Goal: Task Accomplishment & Management: Use online tool/utility

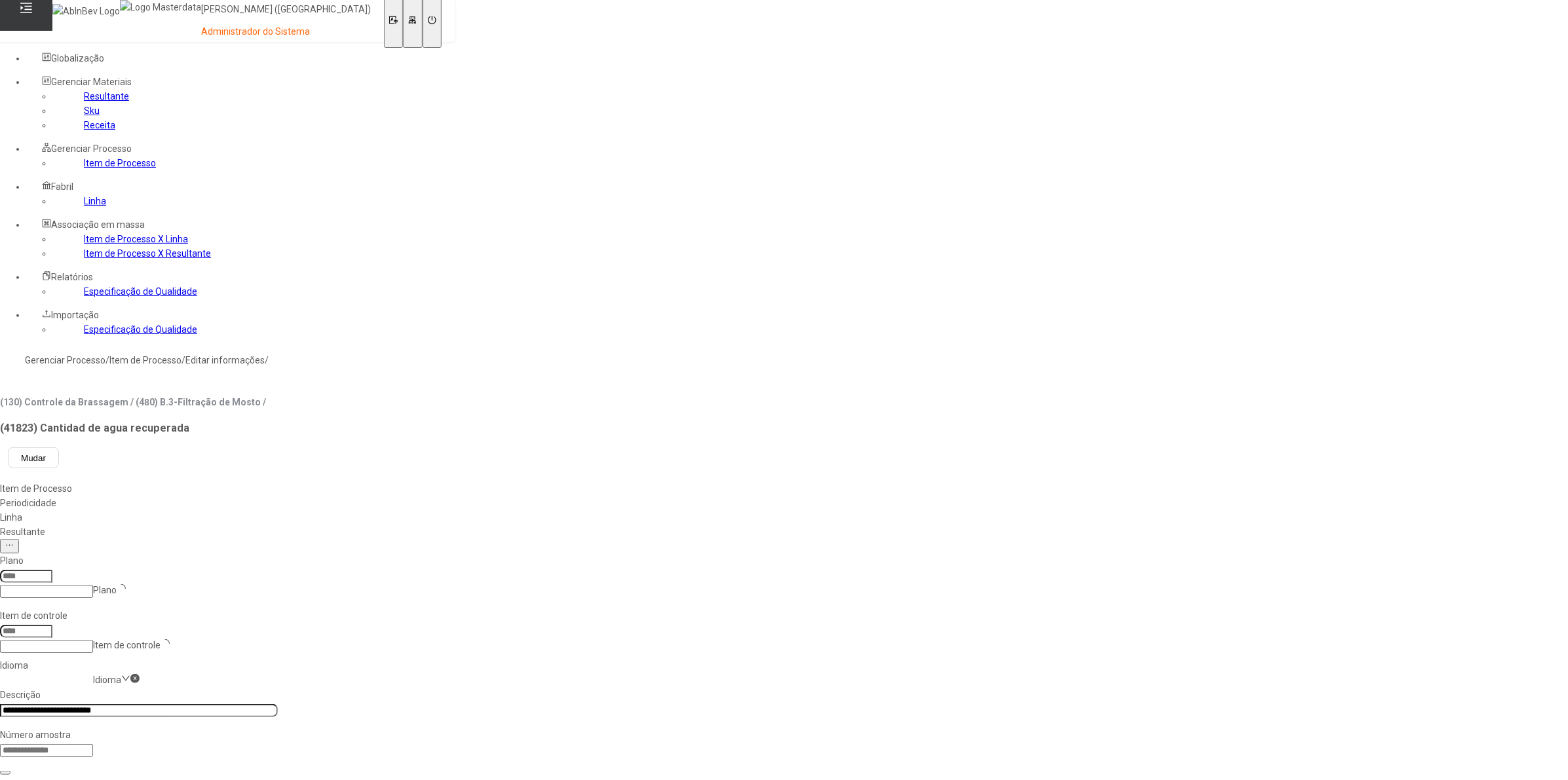
type input "***"
type input "*****"
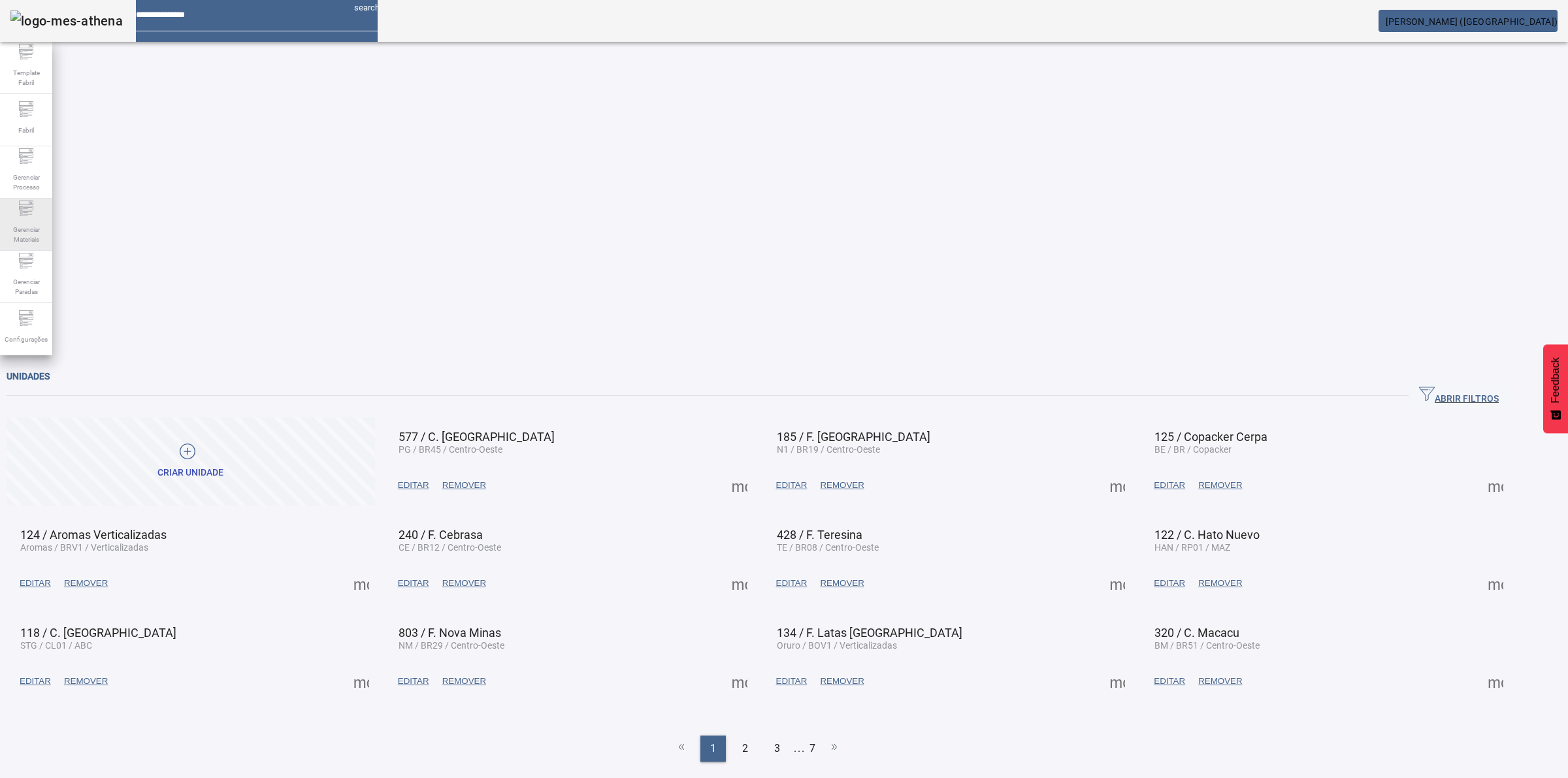
click at [30, 229] on span "Gerenciar Materiais" at bounding box center [26, 234] width 39 height 27
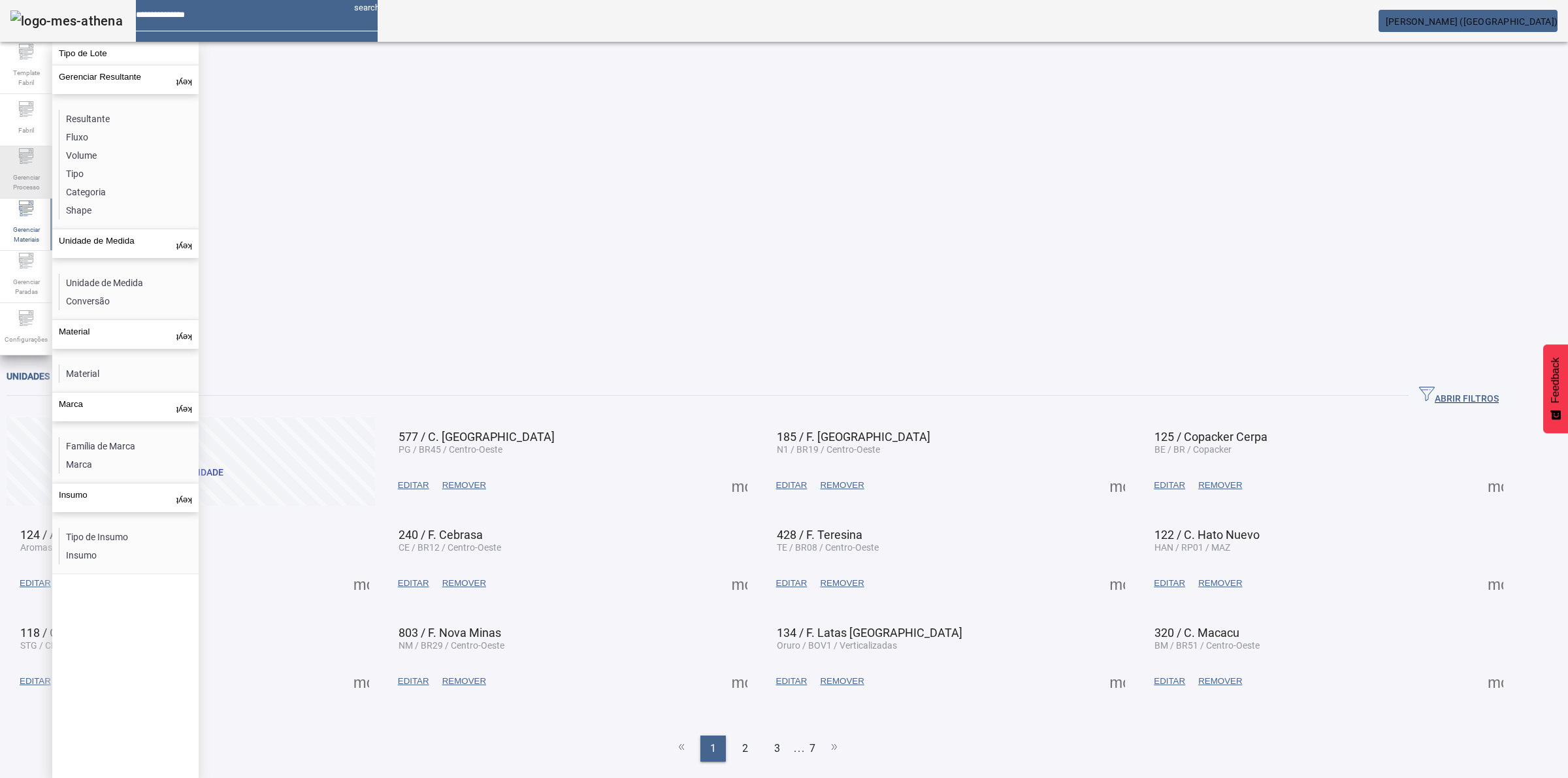
click at [25, 168] on span "Gerenciar Processo" at bounding box center [26, 182] width 39 height 27
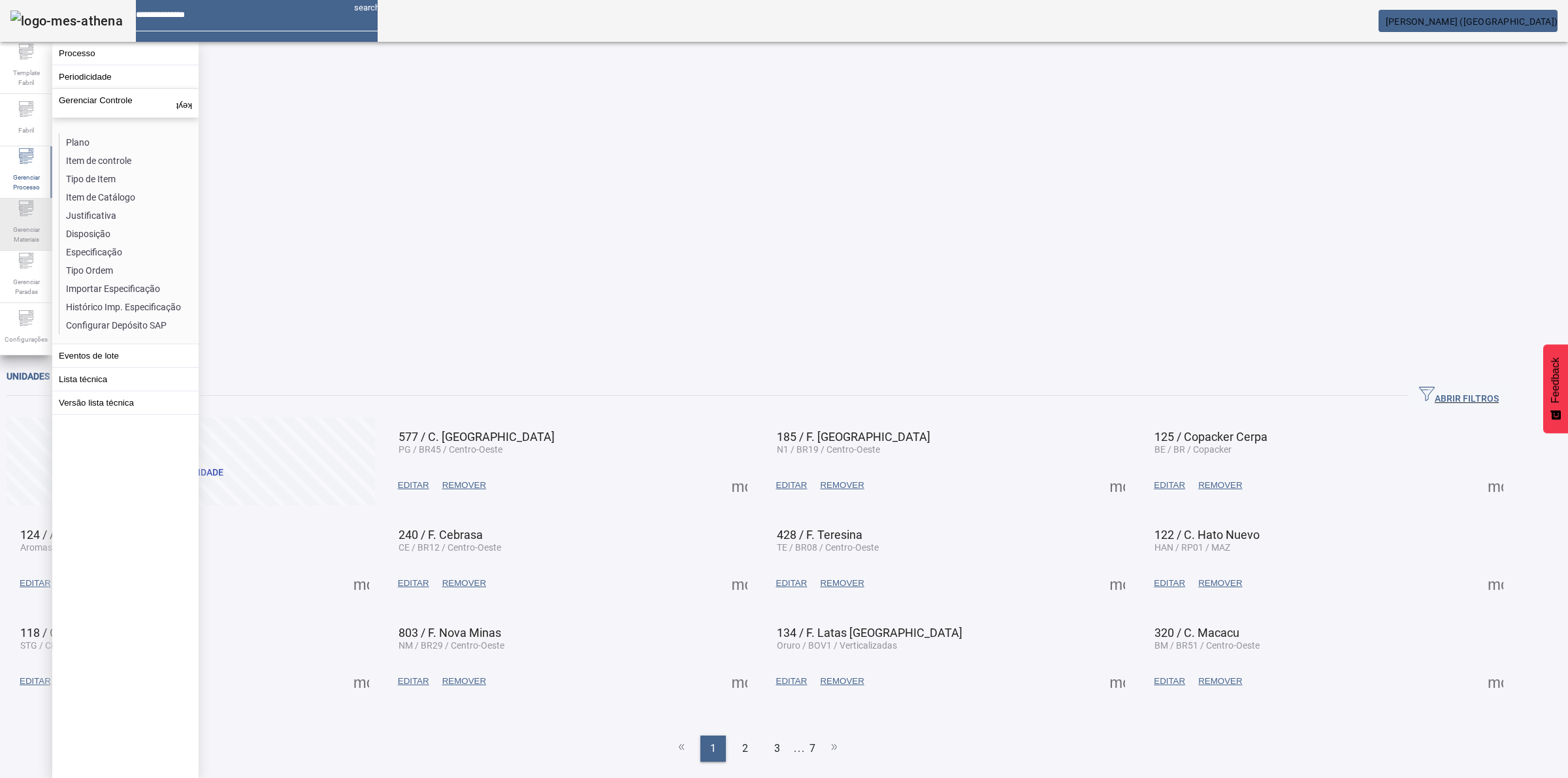
click at [32, 221] on span "Gerenciar Materiais" at bounding box center [26, 234] width 39 height 27
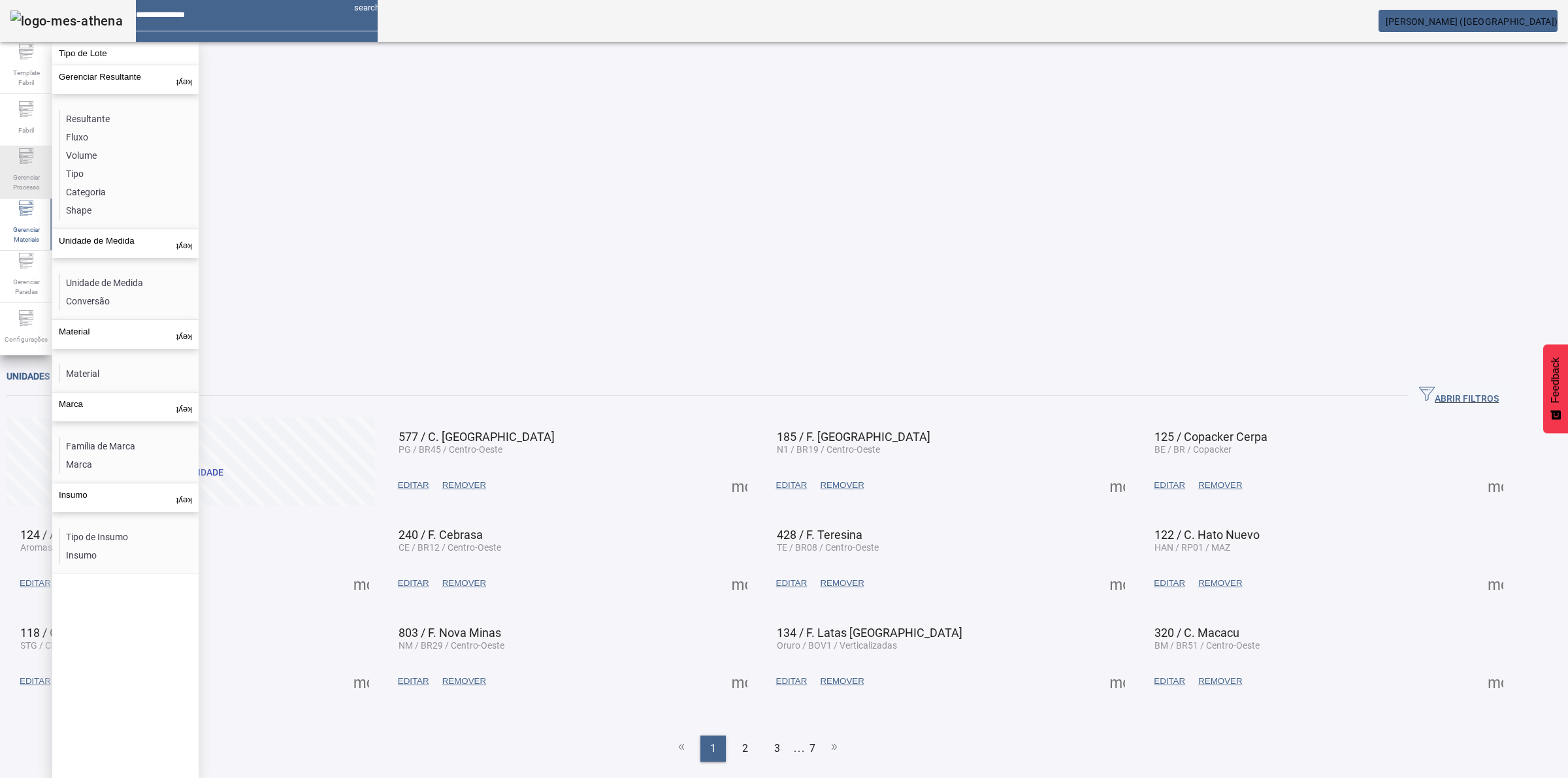
click at [27, 178] on span "Gerenciar Processo" at bounding box center [26, 182] width 39 height 27
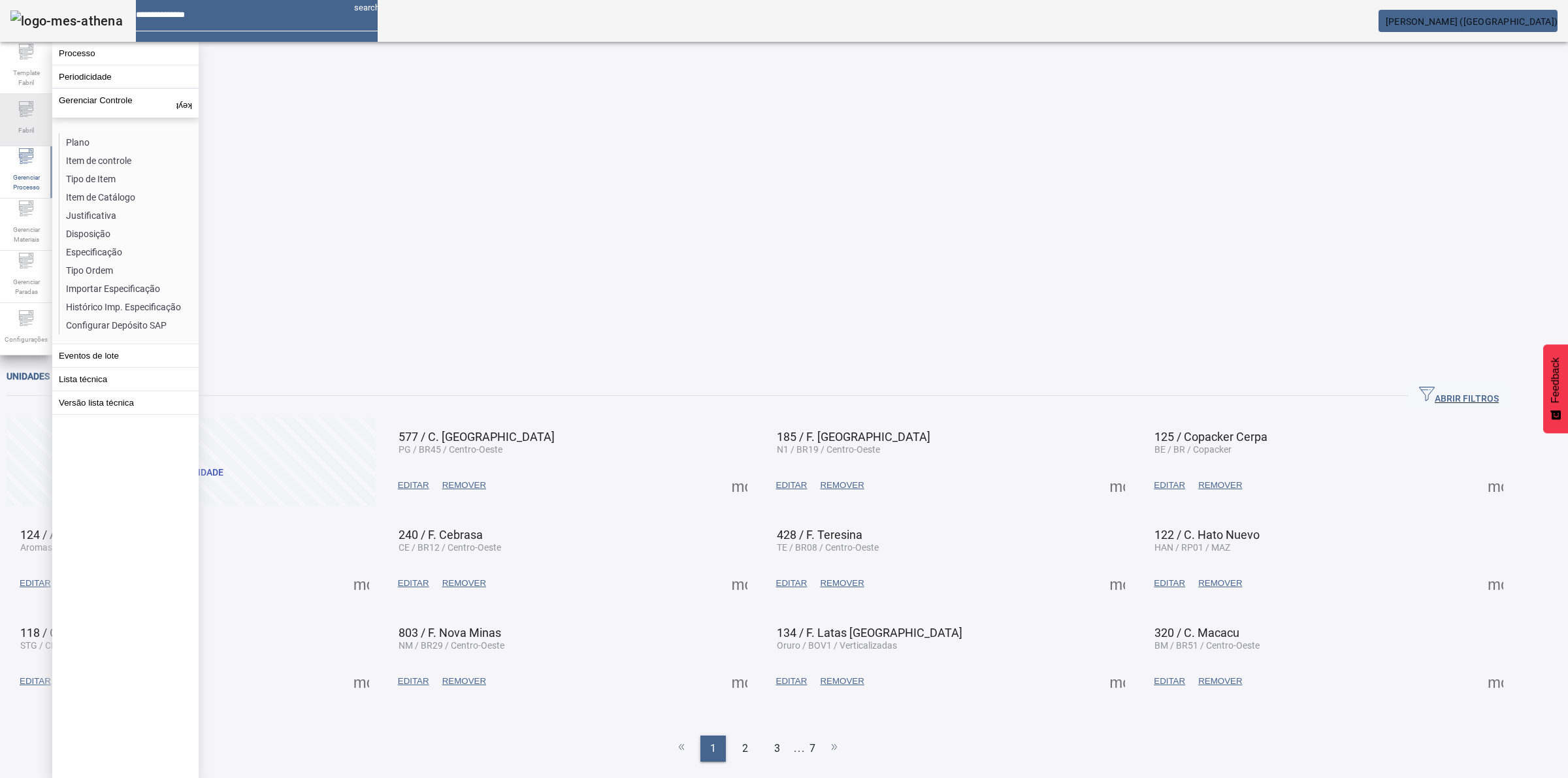
click at [37, 128] on span "Fabril" at bounding box center [26, 130] width 23 height 17
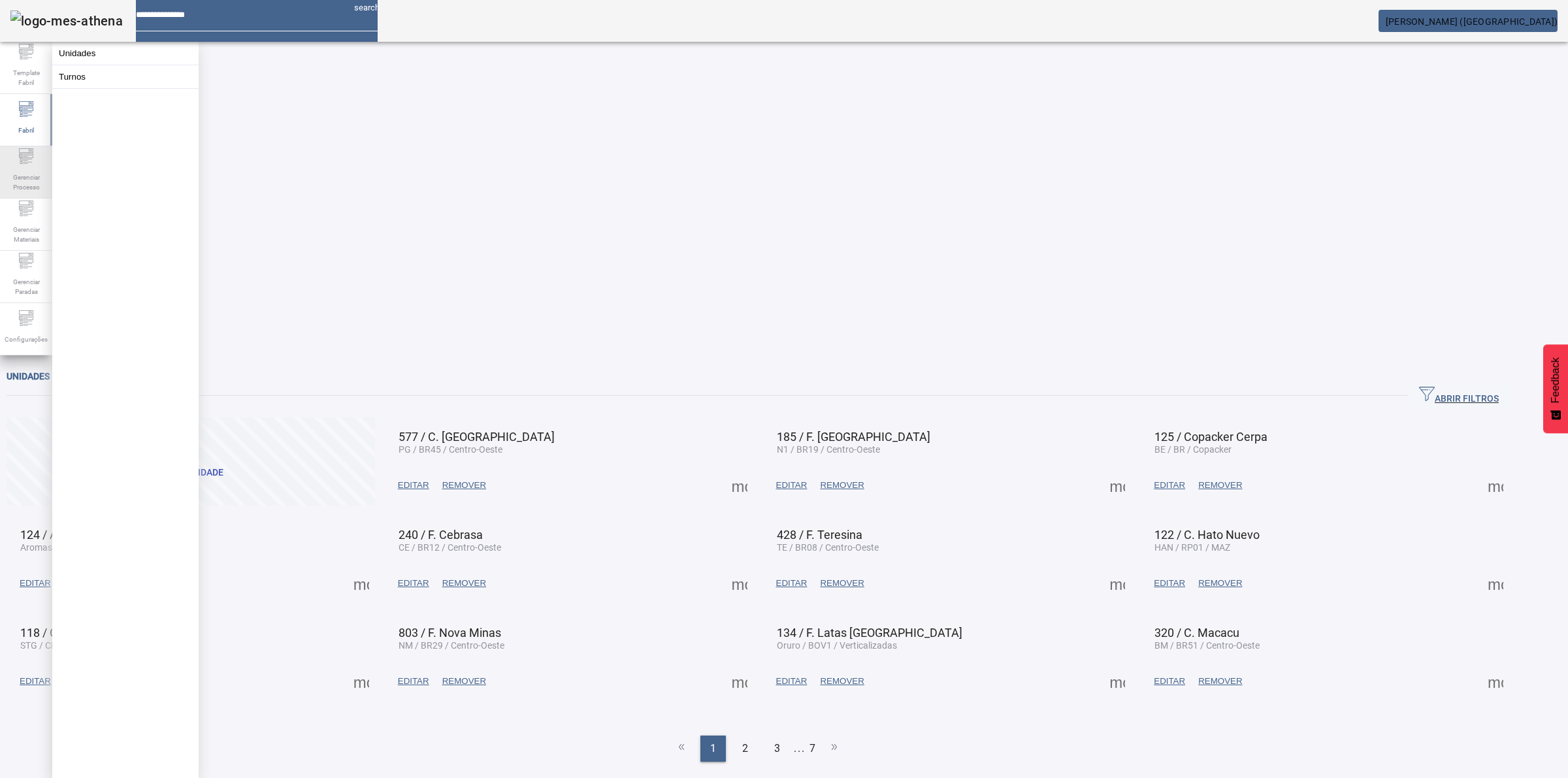
click at [32, 168] on span "Gerenciar Processo" at bounding box center [26, 182] width 39 height 27
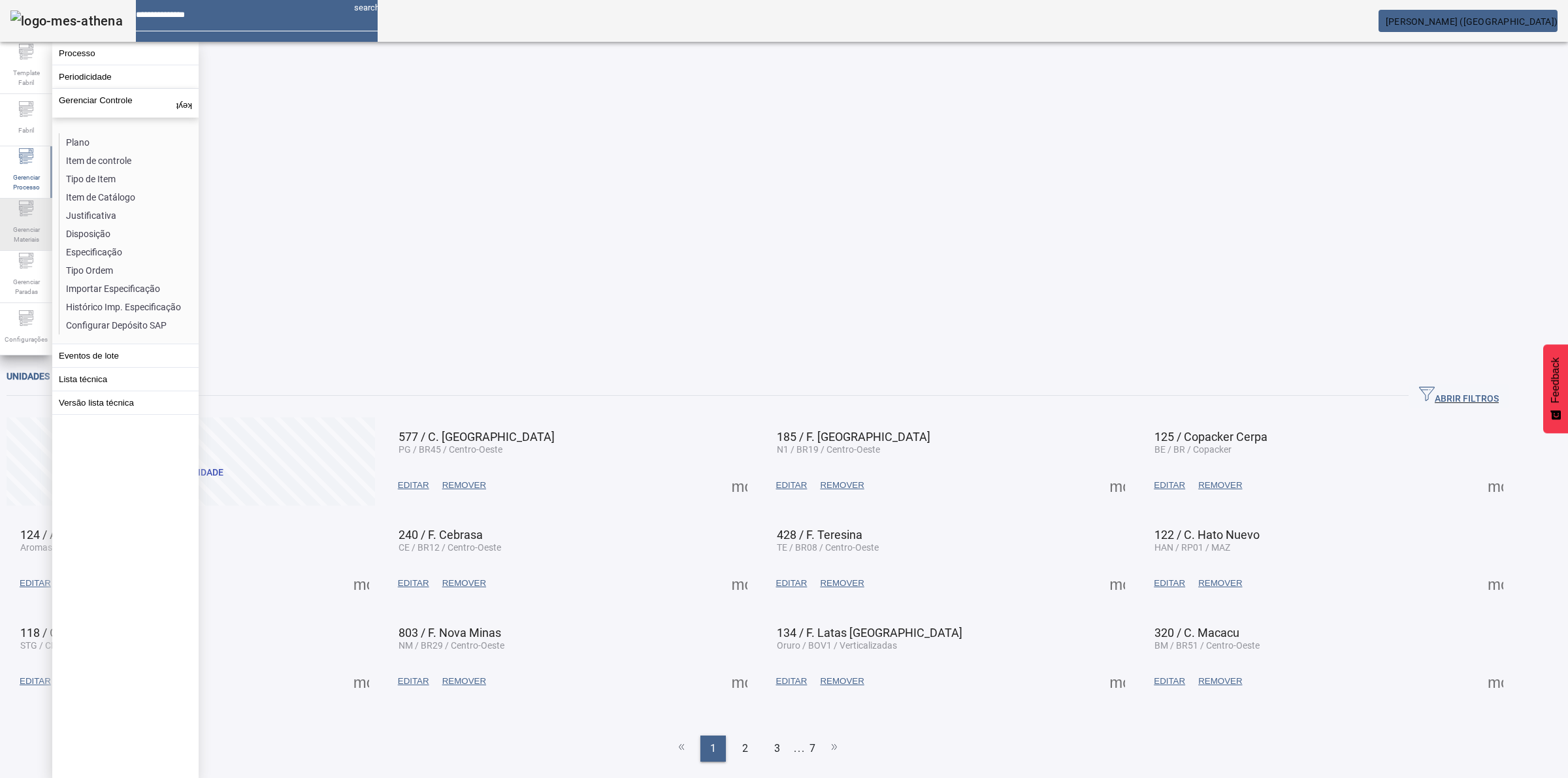
click at [29, 216] on icon at bounding box center [26, 208] width 16 height 16
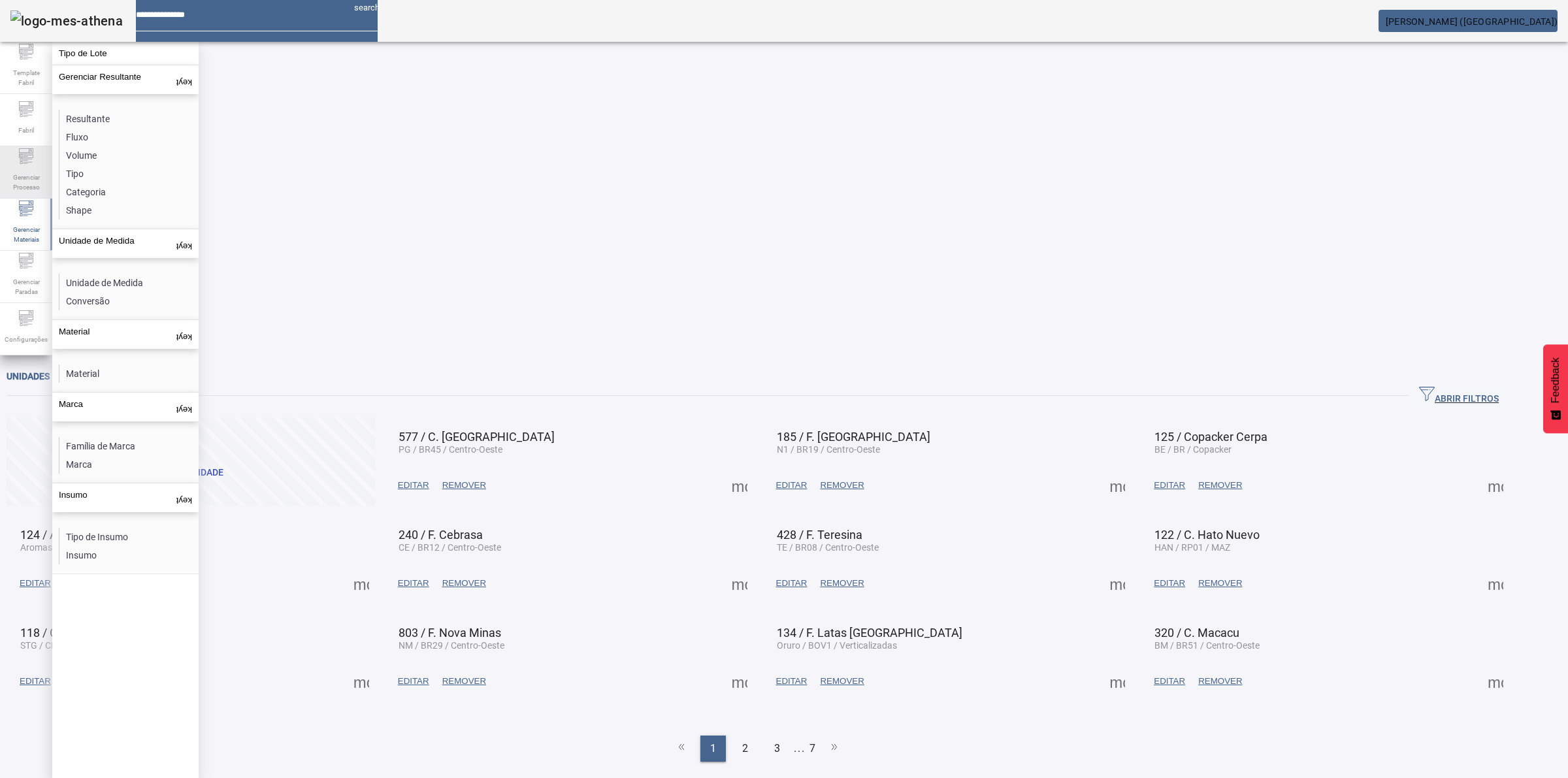
click at [17, 162] on div "Gerenciar Processo" at bounding box center [26, 172] width 52 height 52
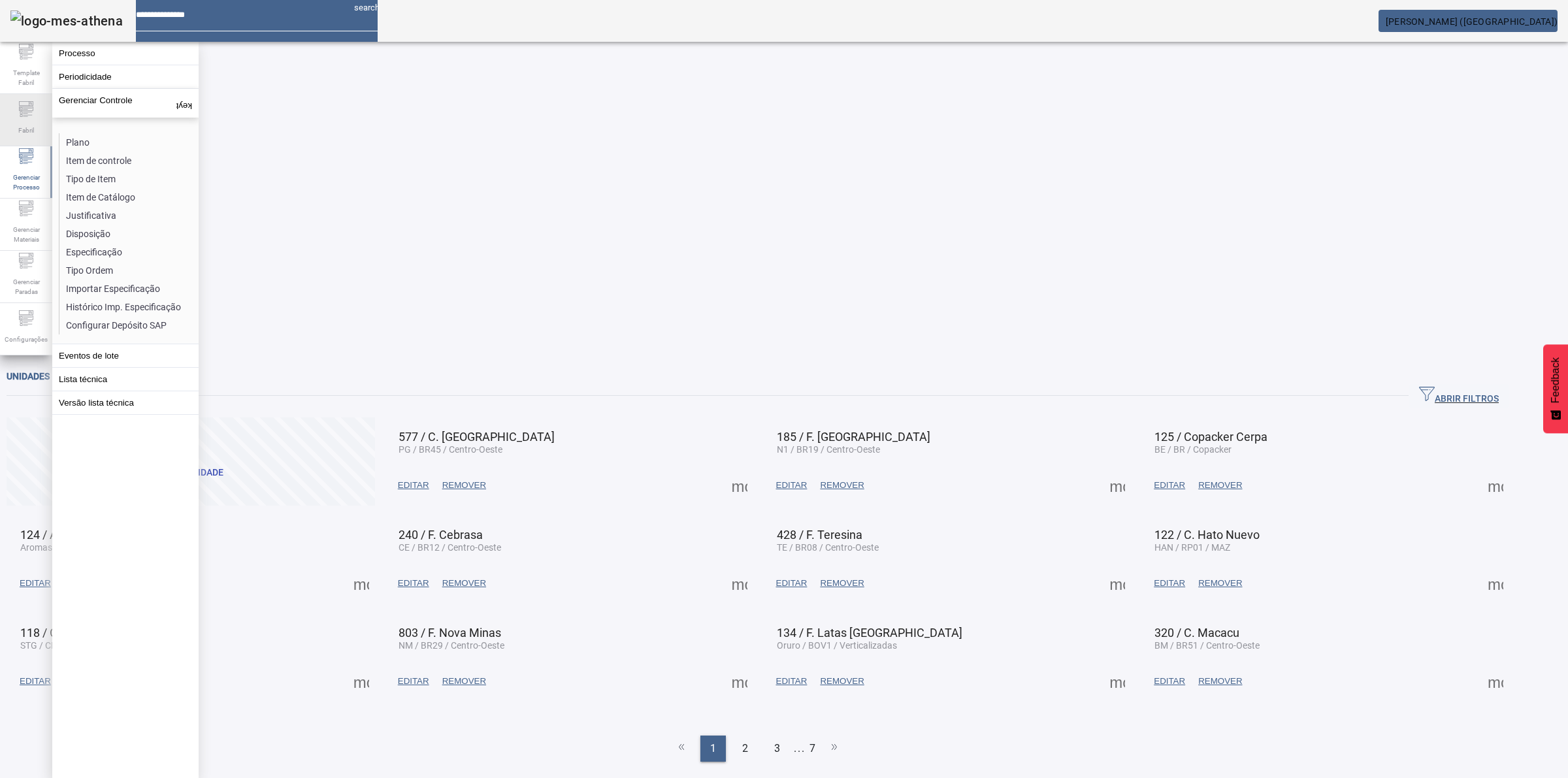
click at [20, 114] on icon at bounding box center [21, 112] width 2 height 2
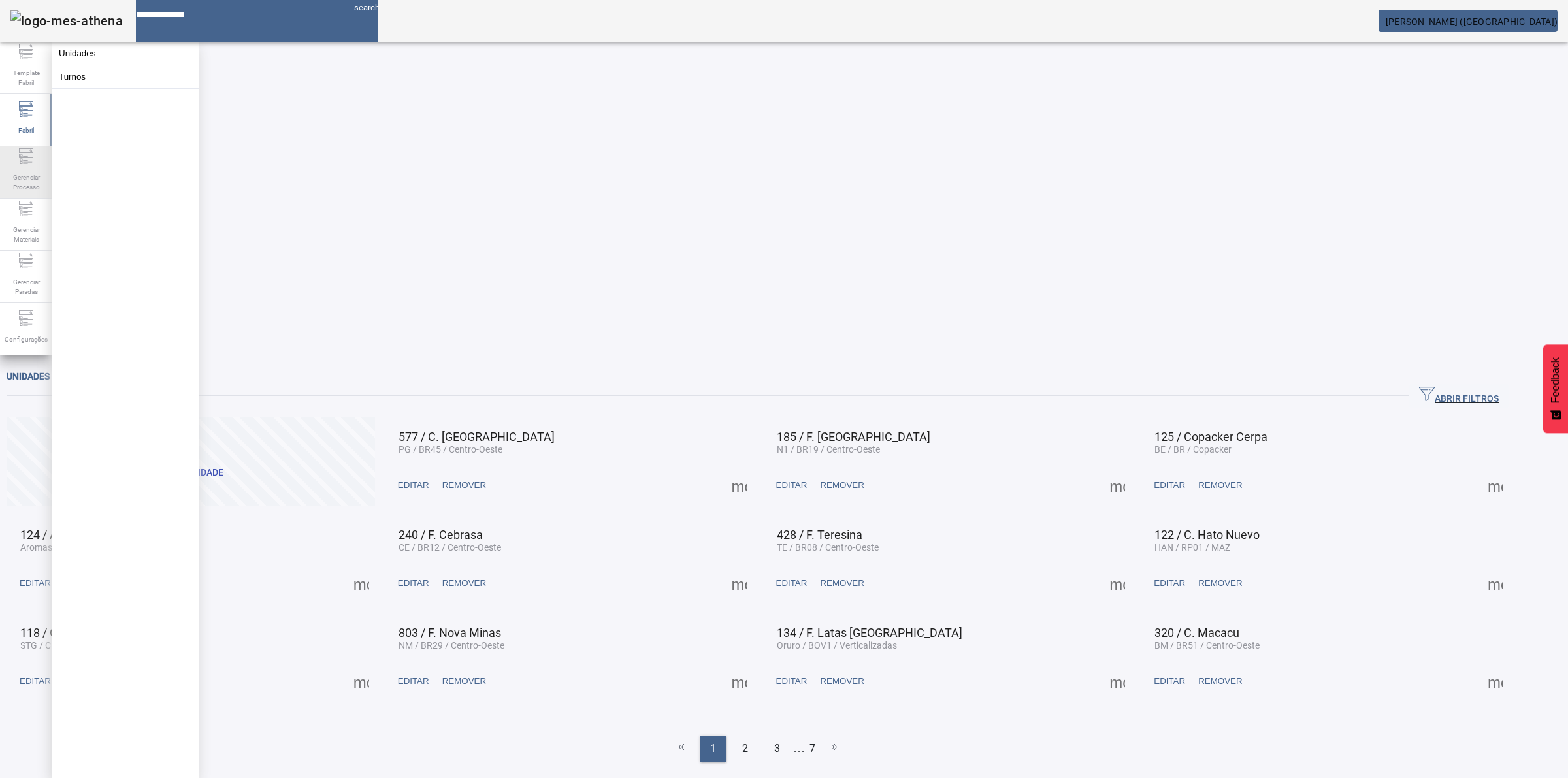
click at [8, 181] on span "Gerenciar Processo" at bounding box center [26, 182] width 39 height 27
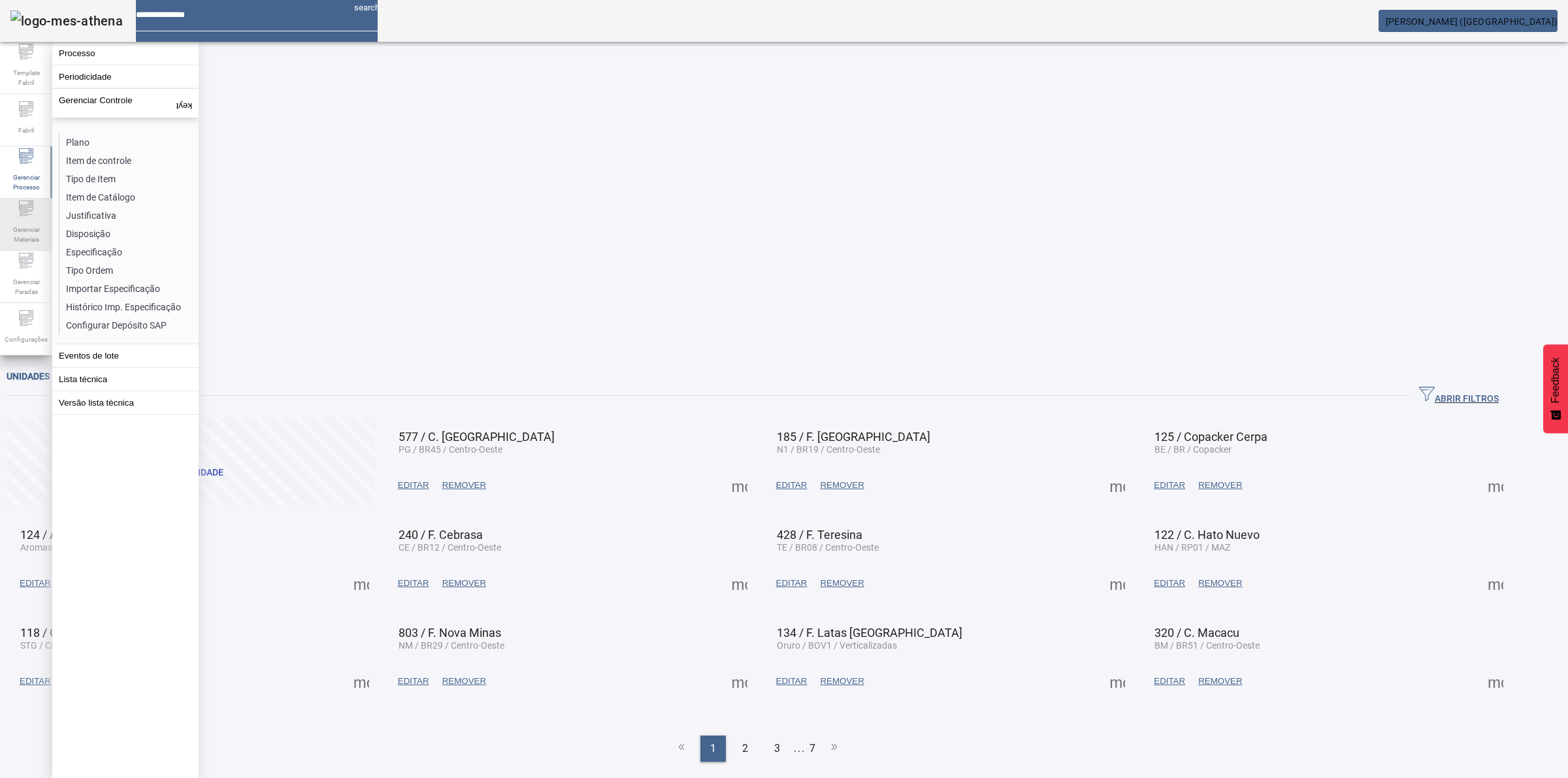
click at [37, 224] on span "Gerenciar Materiais" at bounding box center [26, 234] width 39 height 27
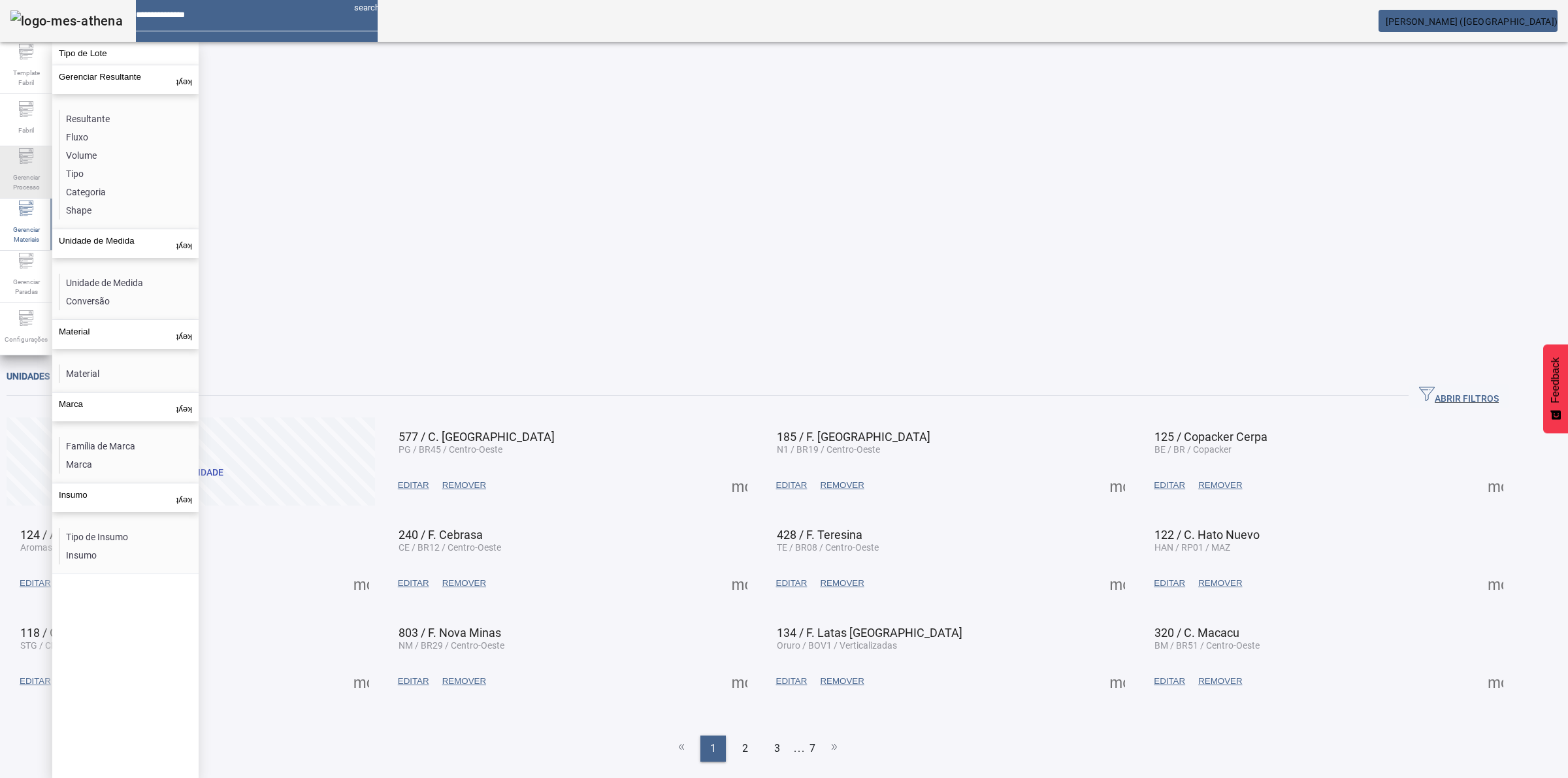
click at [27, 160] on icon at bounding box center [26, 156] width 16 height 16
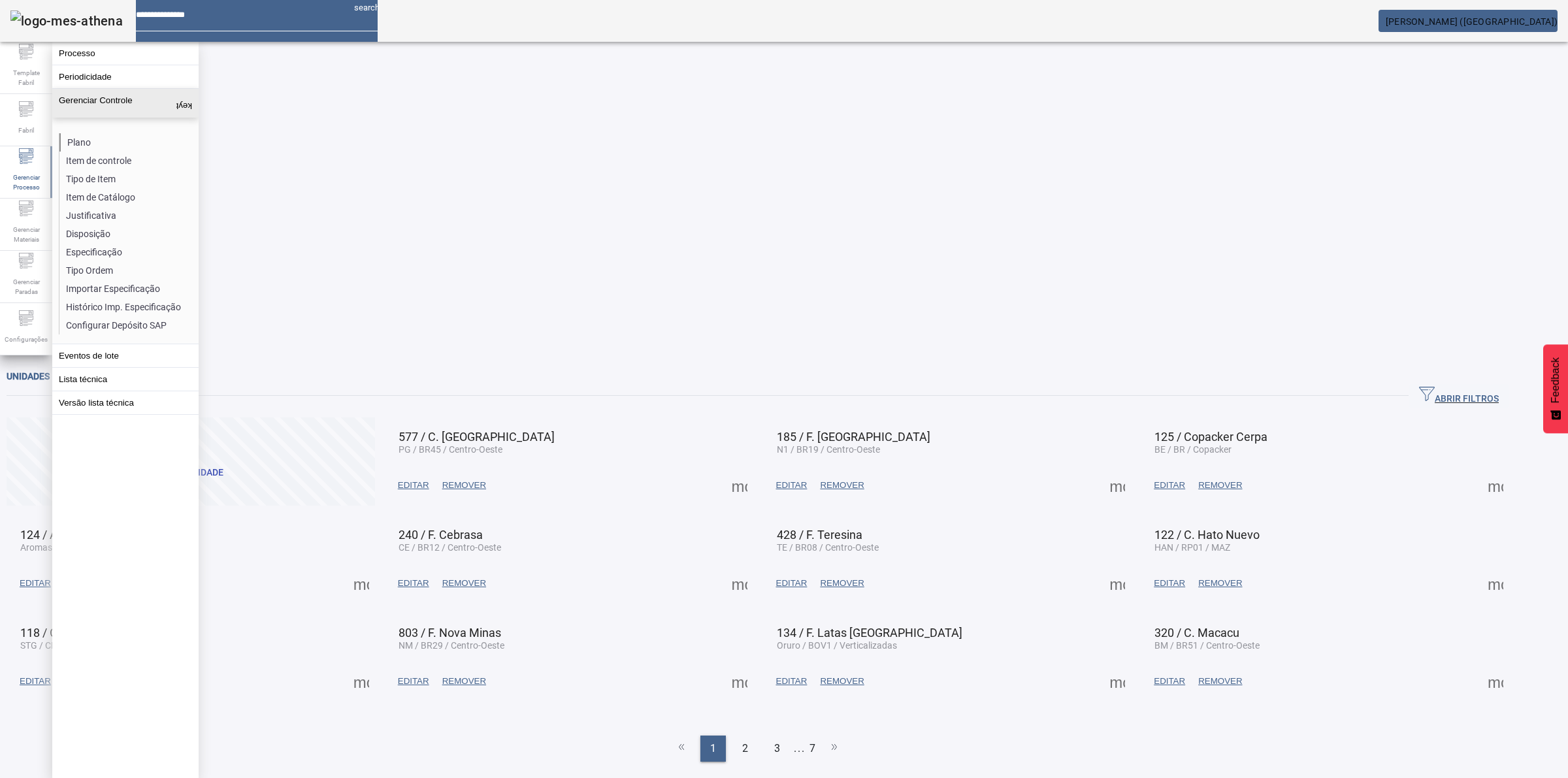
click at [75, 139] on li "Plano" at bounding box center [128, 142] width 138 height 18
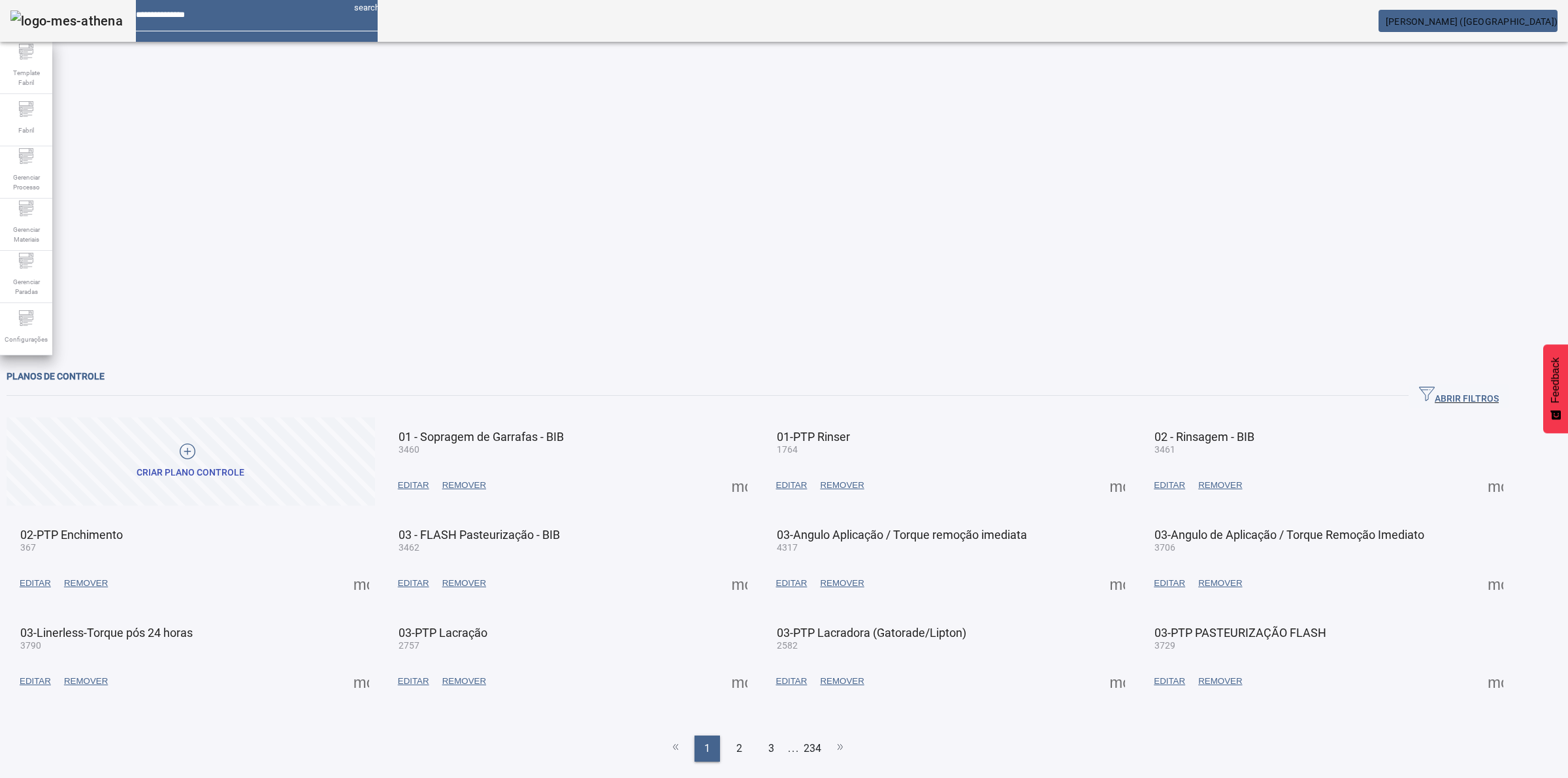
click at [429, 479] on span "EDITAR" at bounding box center [414, 485] width 32 height 13
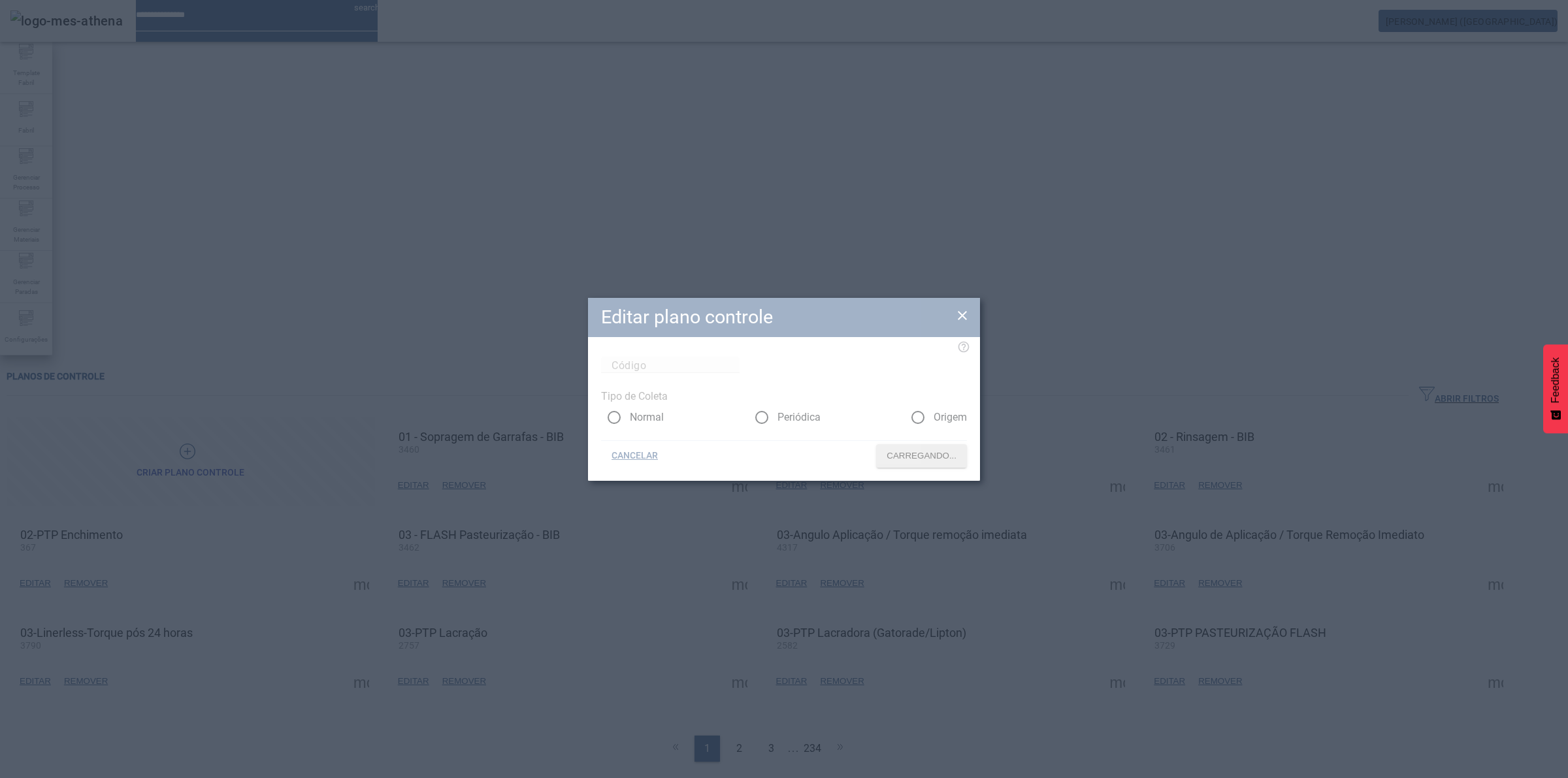
type input "****"
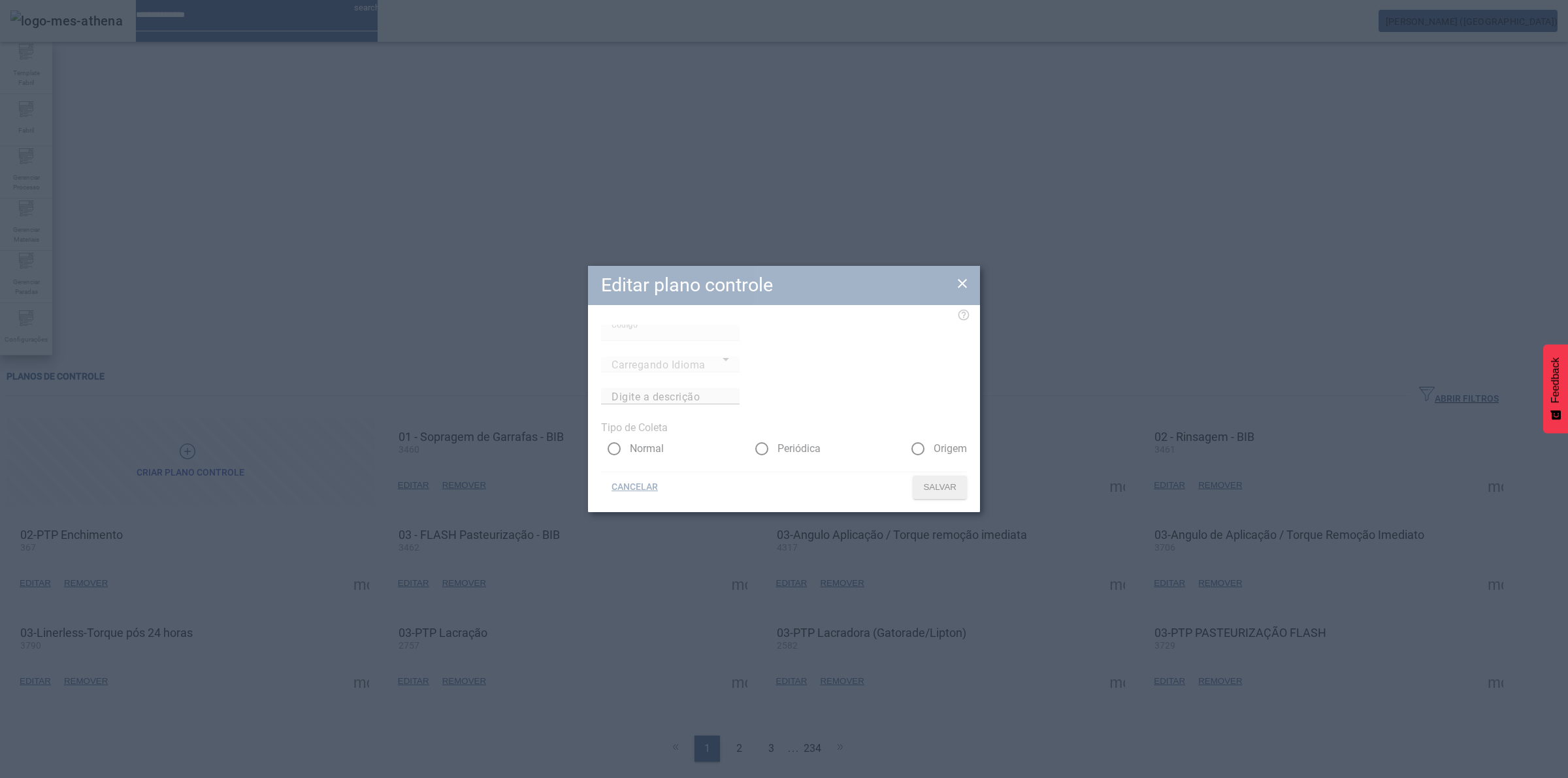
type input "**********"
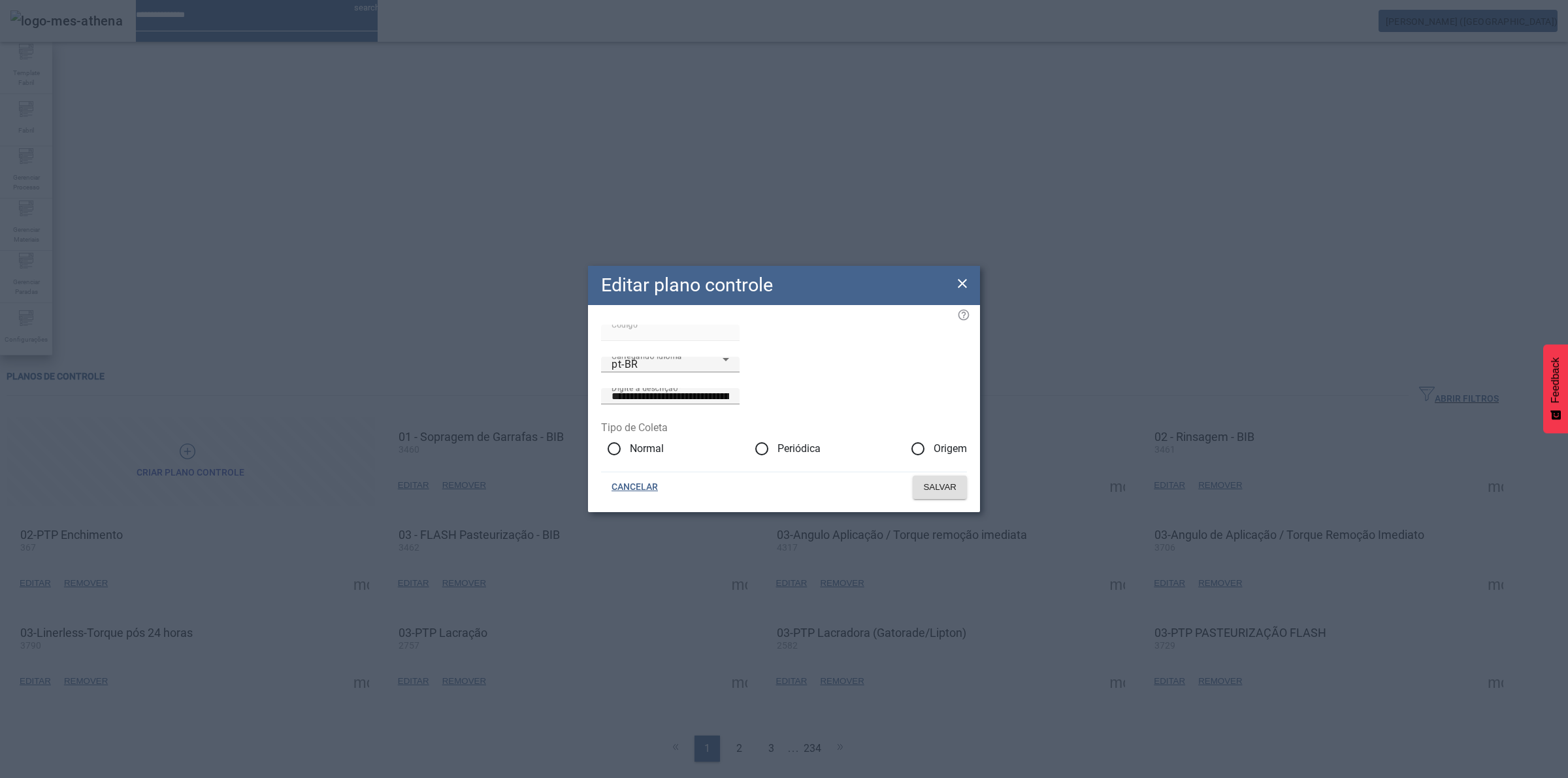
click at [961, 276] on icon at bounding box center [962, 283] width 16 height 16
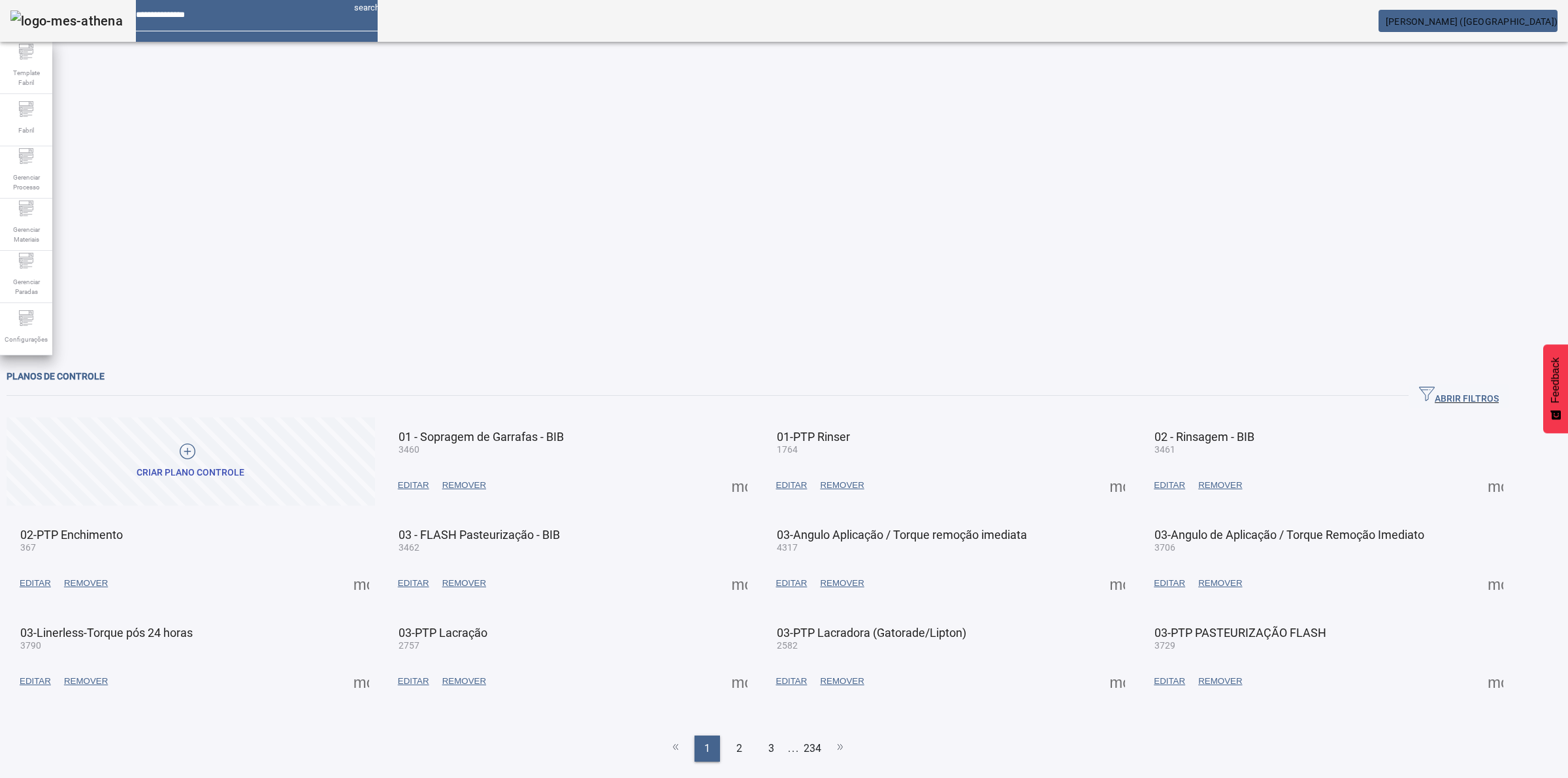
click at [1449, 491] on div "Planos de controle ABRIR FILTROS Pesquise por código ou descrição LIMPAR FILTRA…" at bounding box center [758, 727] width 1516 height 730
click at [755, 470] on span at bounding box center [740, 486] width 32 height 32
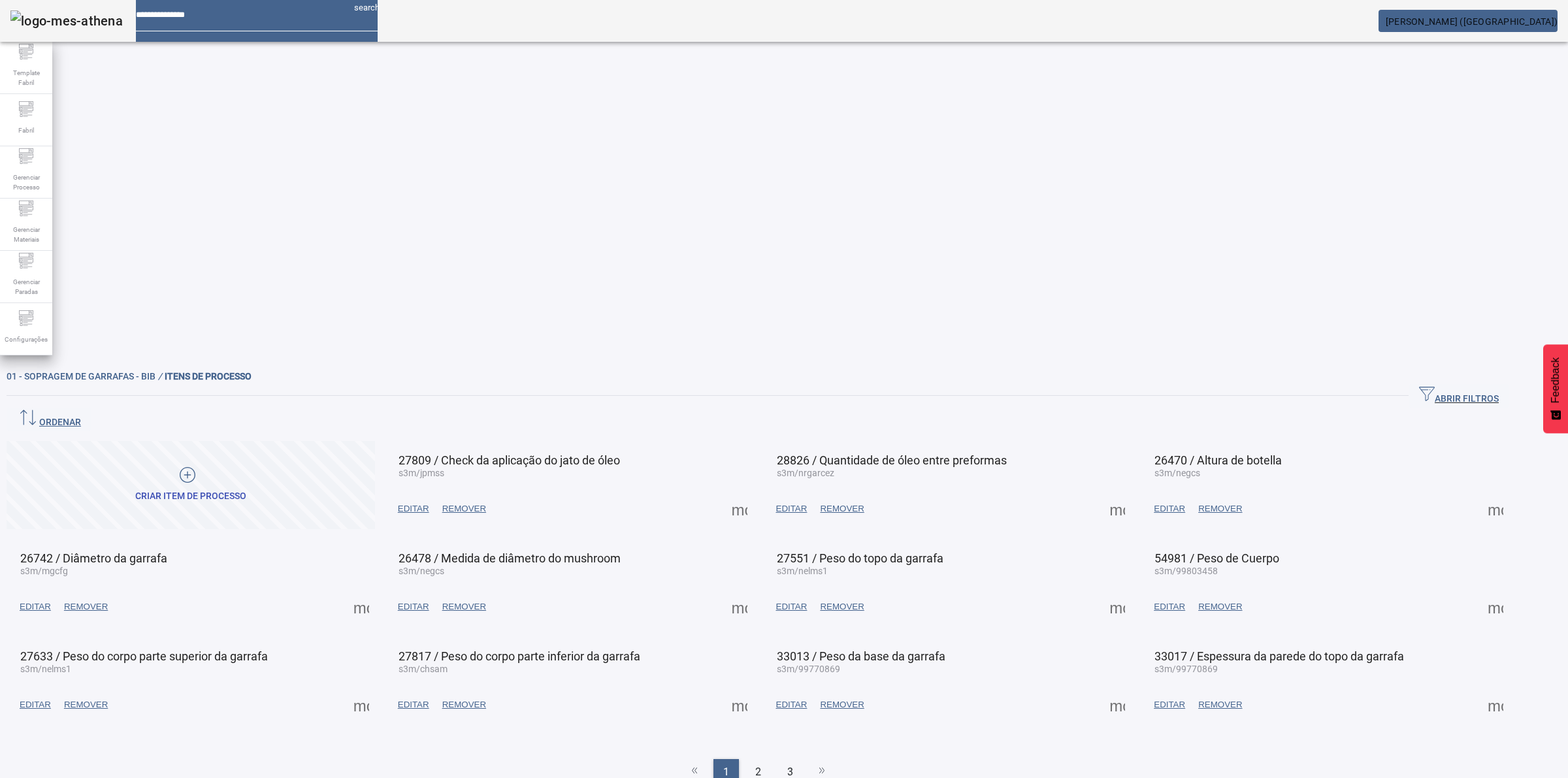
click at [81, 409] on span "ORDENAR" at bounding box center [48, 419] width 64 height 20
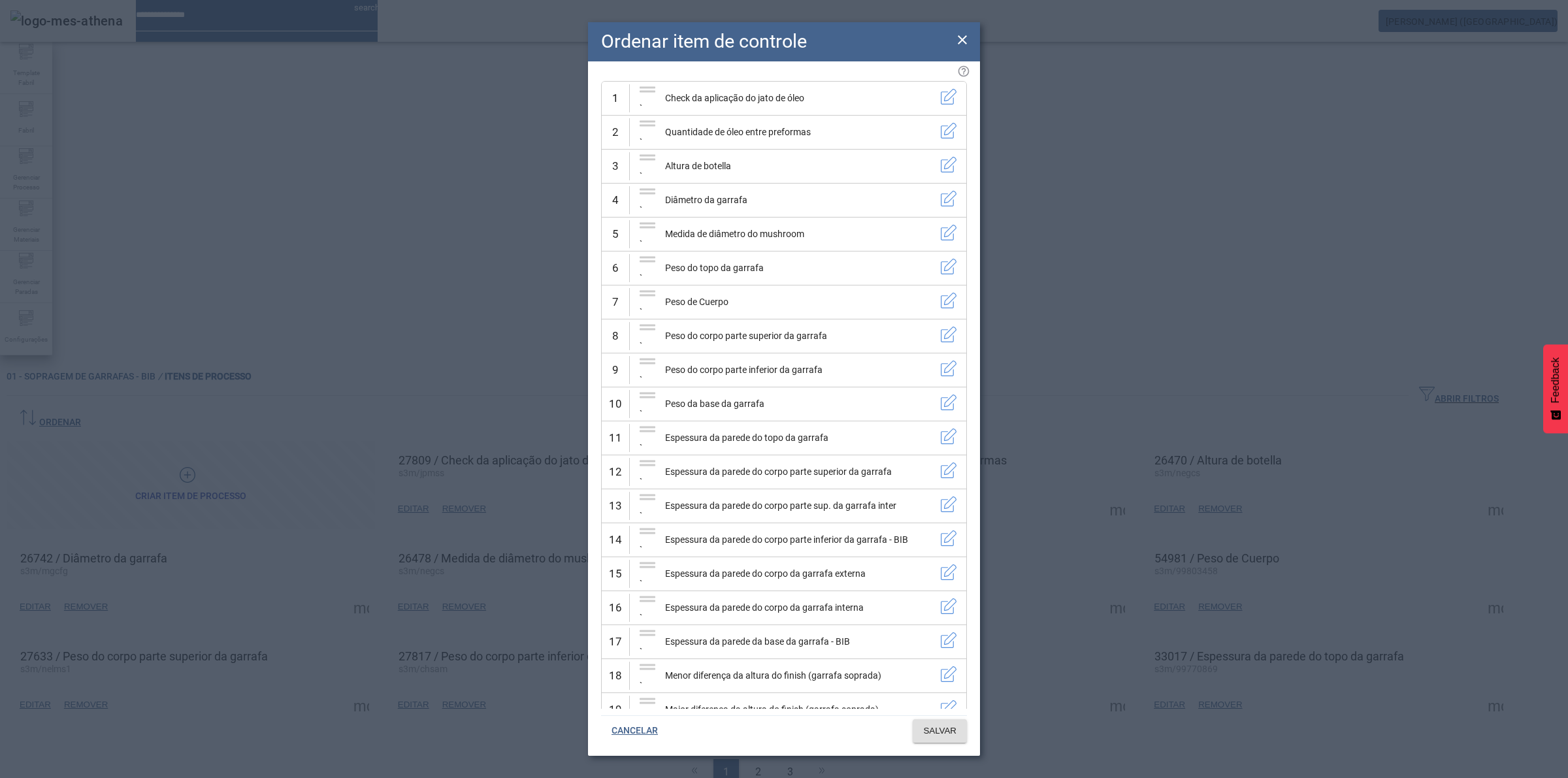
click at [965, 37] on icon at bounding box center [962, 40] width 9 height 9
